Goal: Navigation & Orientation: Find specific page/section

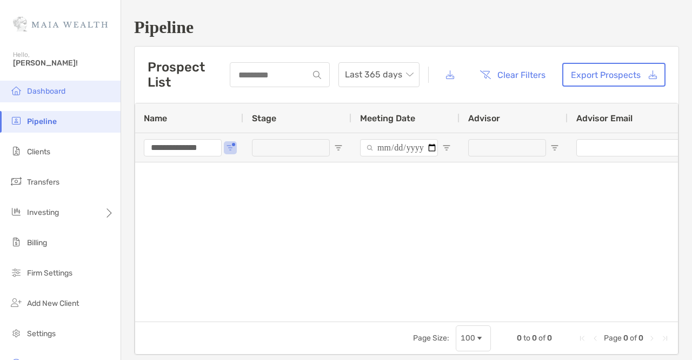
click at [45, 84] on li "Dashboard" at bounding box center [60, 92] width 121 height 22
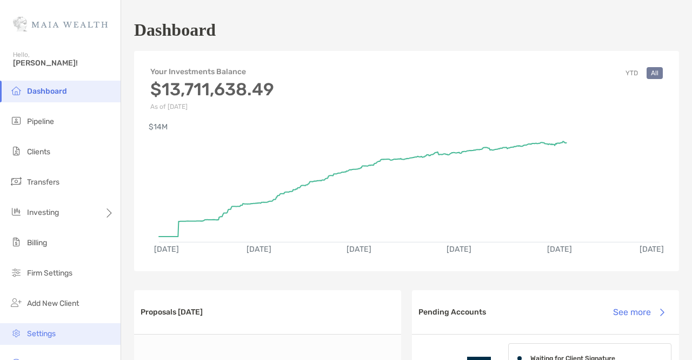
click at [39, 337] on span "Settings" at bounding box center [41, 333] width 29 height 9
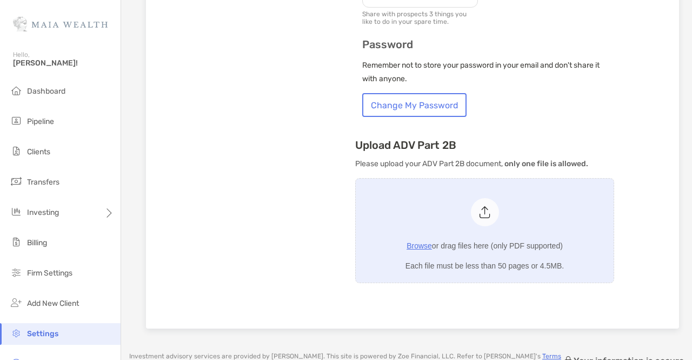
scroll to position [781, 0]
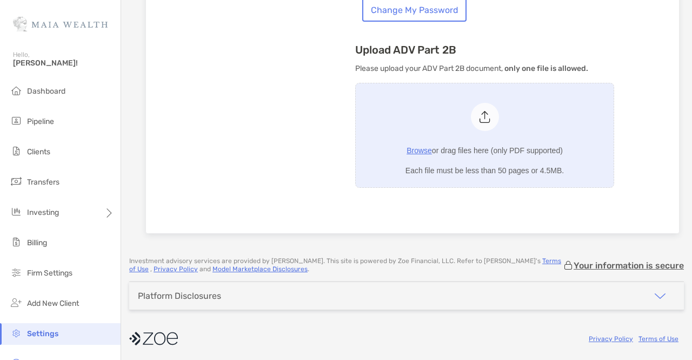
click at [331, 299] on div "Platform Disclosures" at bounding box center [406, 296] width 555 height 28
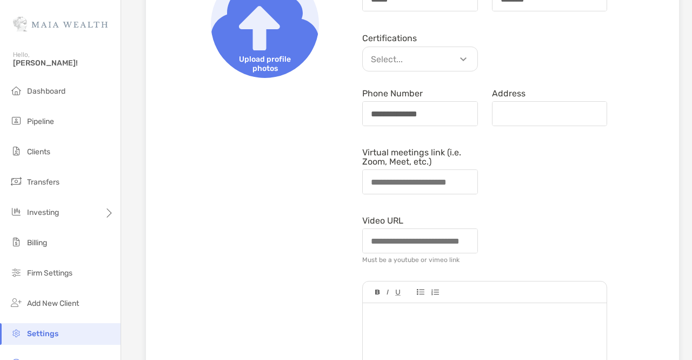
scroll to position [54, 0]
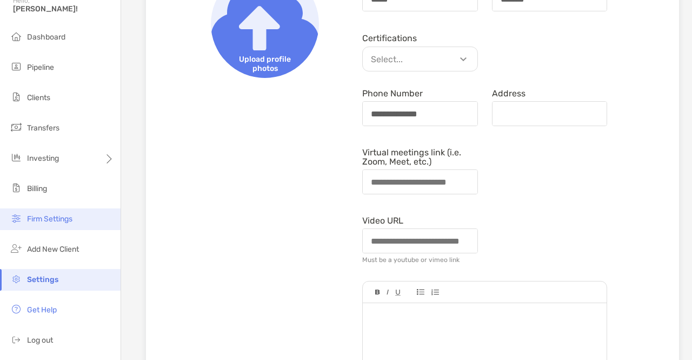
click at [66, 221] on span "Firm Settings" at bounding box center [49, 218] width 45 height 9
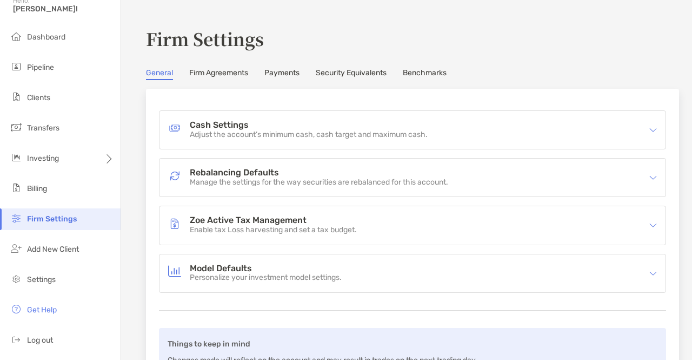
click at [230, 75] on link "Firm Agreements" at bounding box center [218, 74] width 59 height 12
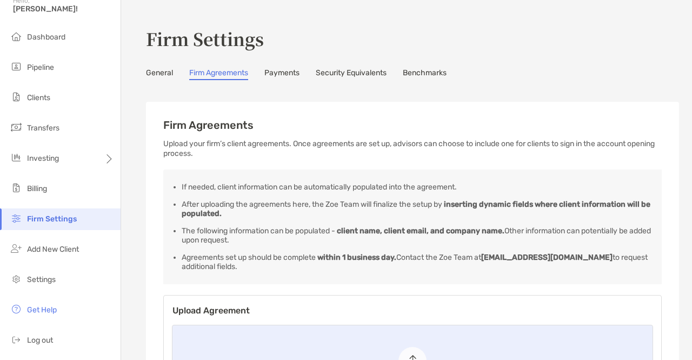
click at [278, 69] on link "Payments" at bounding box center [281, 74] width 35 height 12
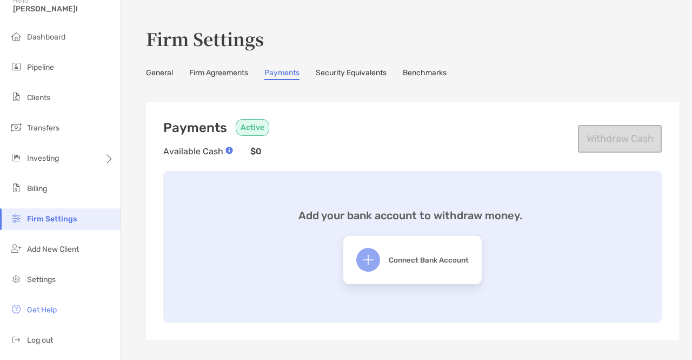
click at [345, 71] on link "Security Equivalents" at bounding box center [351, 74] width 71 height 12
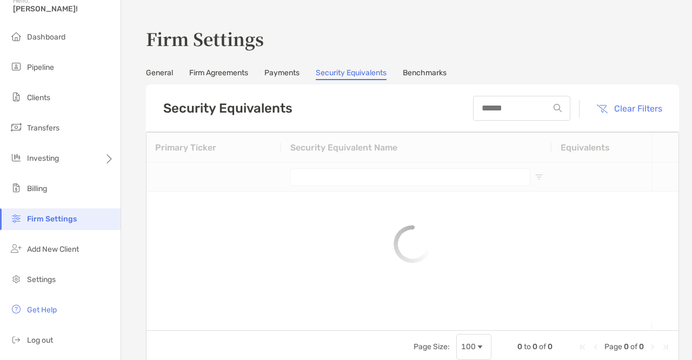
click at [438, 71] on link "Benchmarks" at bounding box center [425, 74] width 44 height 12
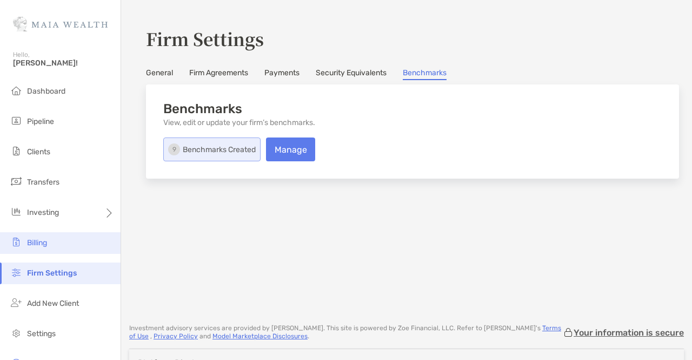
scroll to position [54, 0]
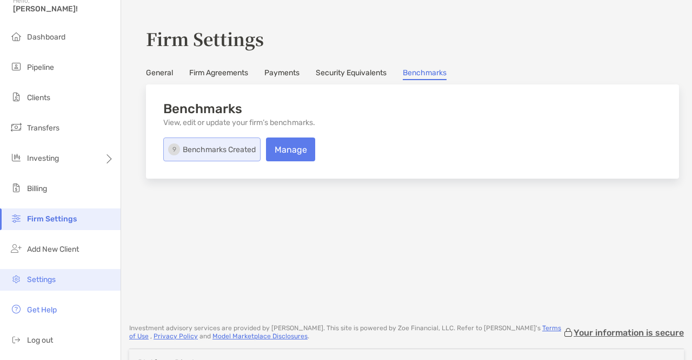
click at [57, 277] on li "Settings" at bounding box center [60, 280] width 121 height 22
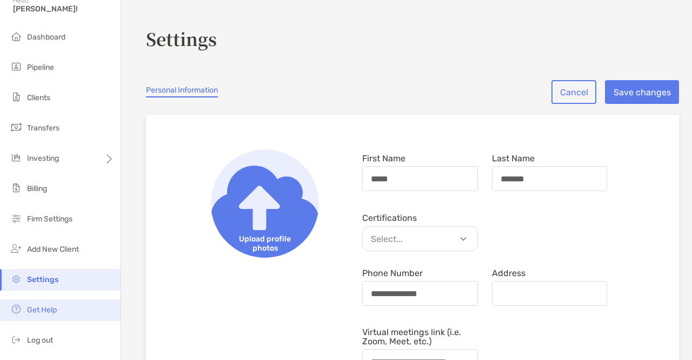
click at [57, 312] on li "Get Help" at bounding box center [60, 310] width 121 height 22
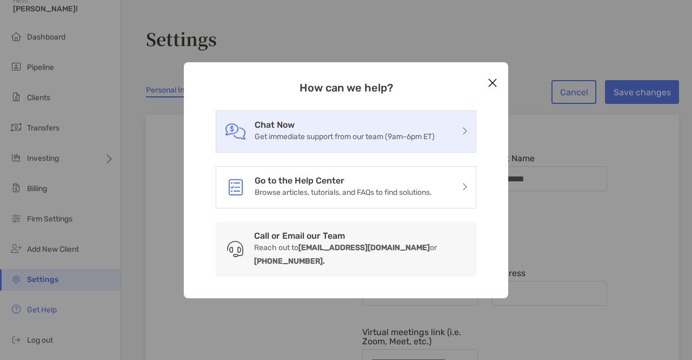
click at [336, 138] on p "Get immediate support from our team (9am-6pm ET)" at bounding box center [345, 137] width 180 height 14
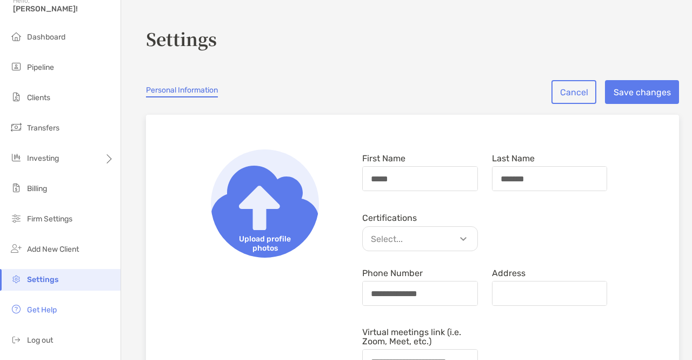
click at [303, 49] on h3 "Settings" at bounding box center [412, 38] width 533 height 25
click at [278, 38] on h3 "Settings" at bounding box center [412, 38] width 533 height 25
